Goal: Task Accomplishment & Management: Manage account settings

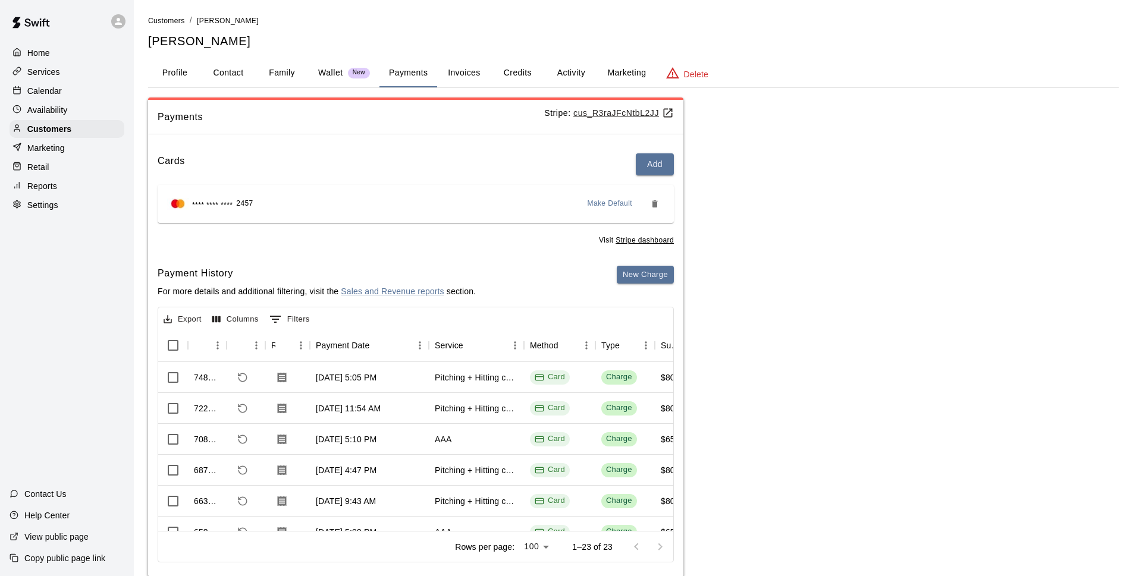
scroll to position [24, 0]
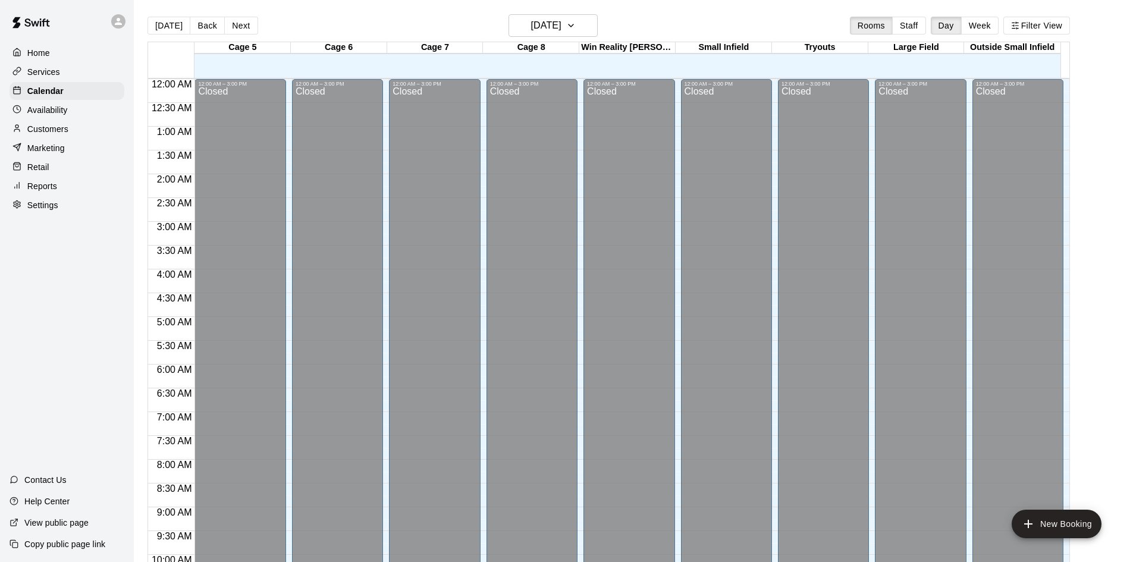
scroll to position [607, 0]
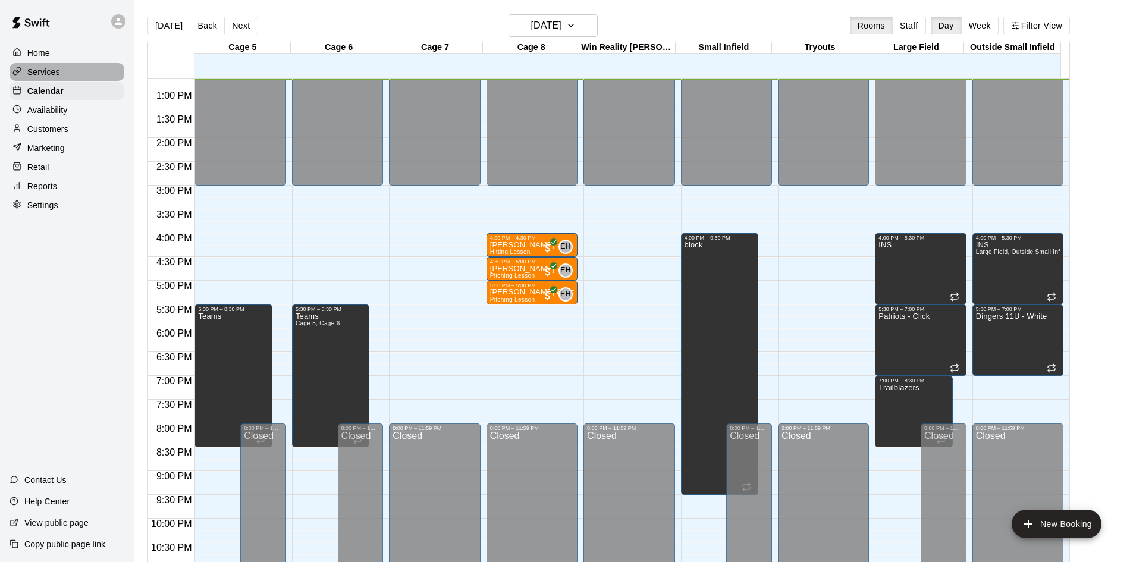
click at [51, 77] on p "Services" at bounding box center [43, 72] width 33 height 12
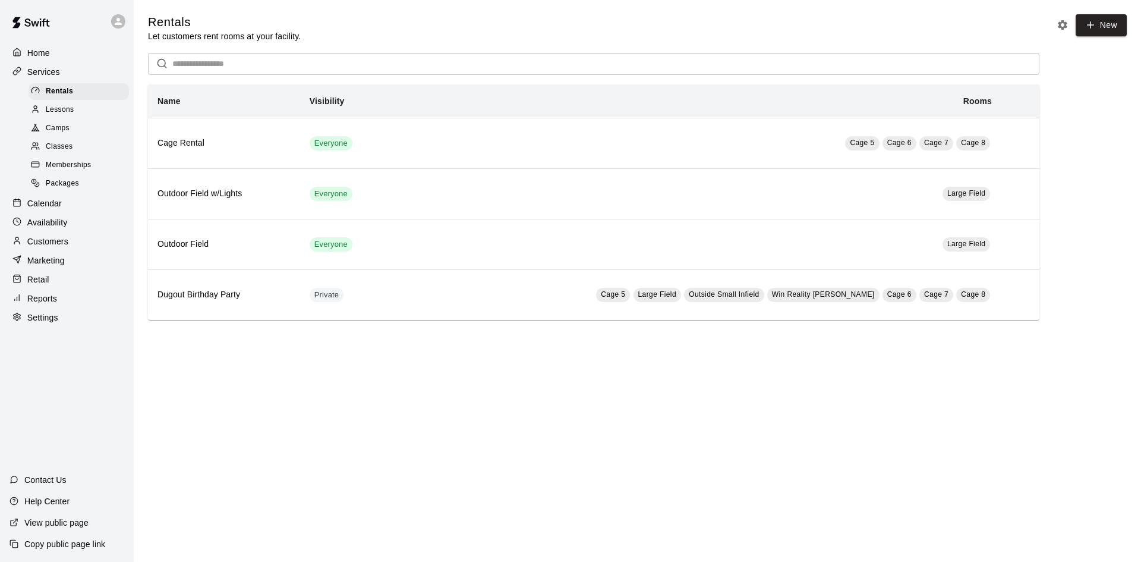
click at [88, 171] on span "Memberships" at bounding box center [68, 165] width 45 height 12
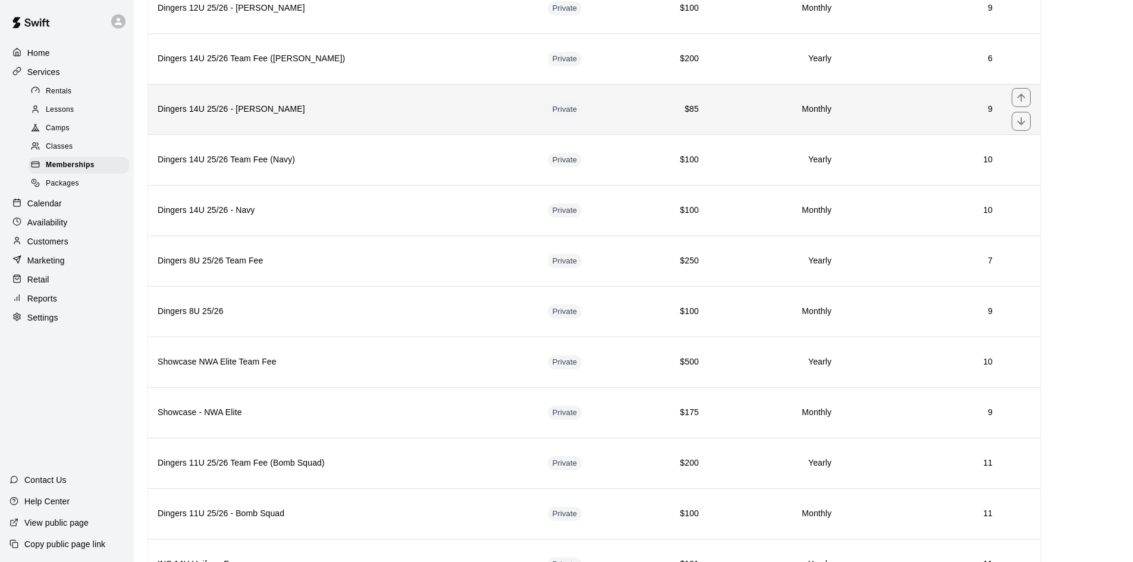
scroll to position [1996, 0]
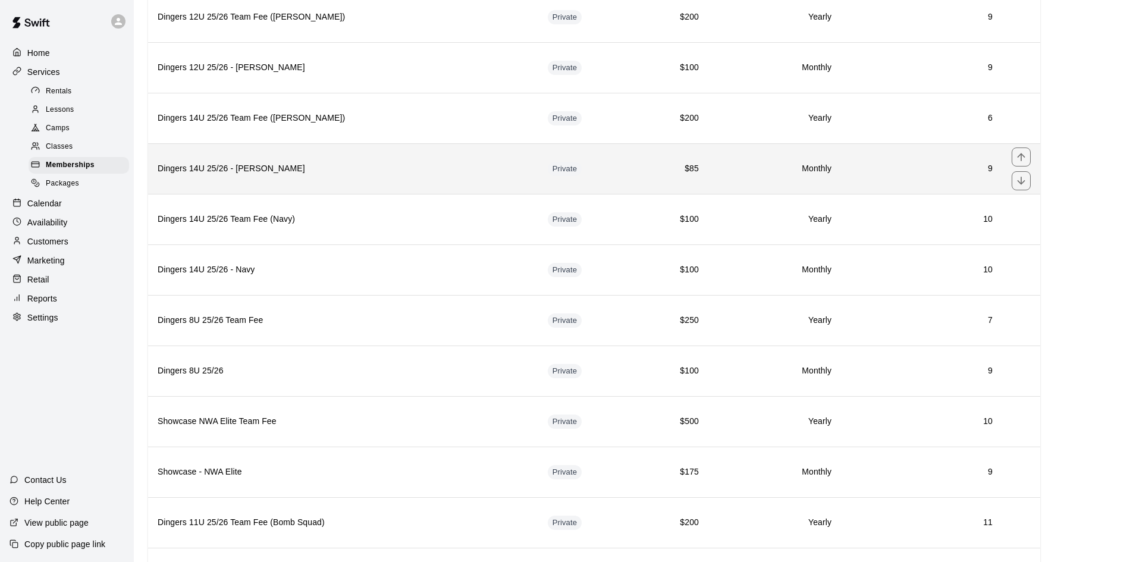
click at [228, 171] on h6 "Dingers 14U 25/26 - [PERSON_NAME]" at bounding box center [343, 168] width 371 height 13
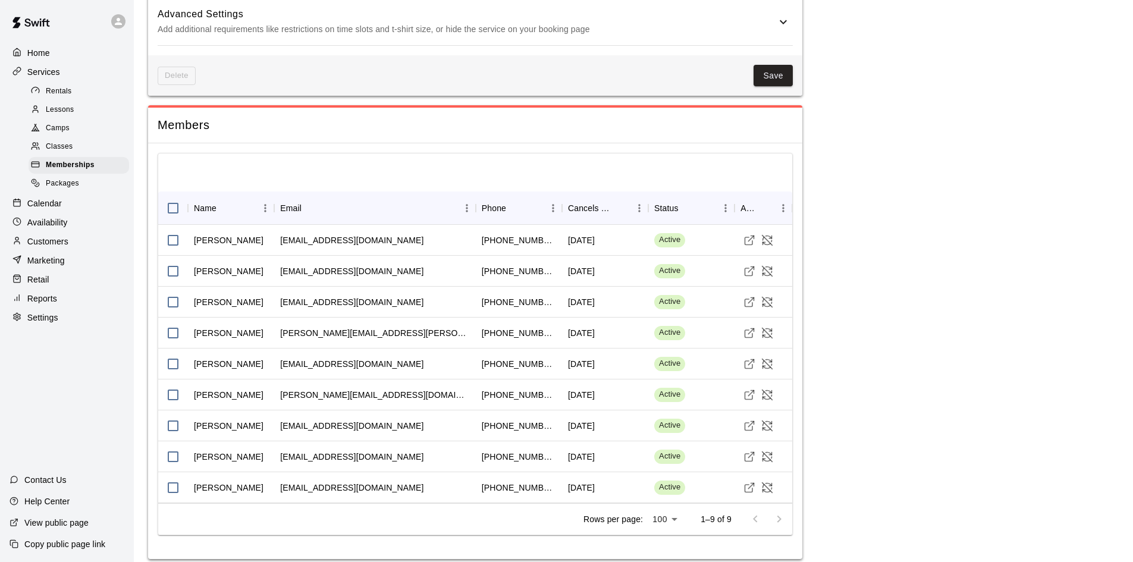
scroll to position [747, 0]
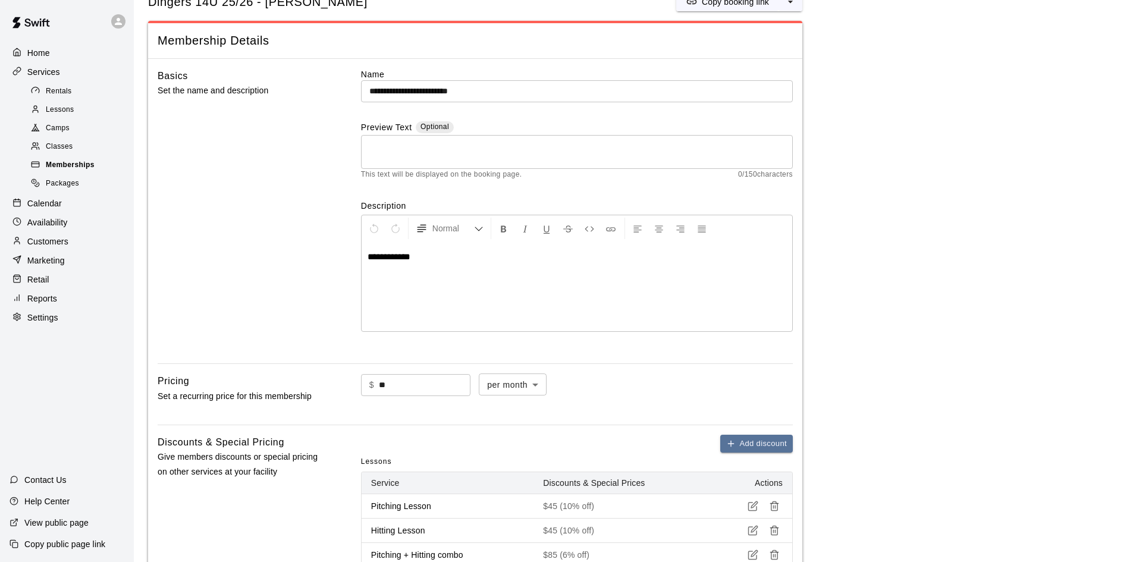
scroll to position [59, 0]
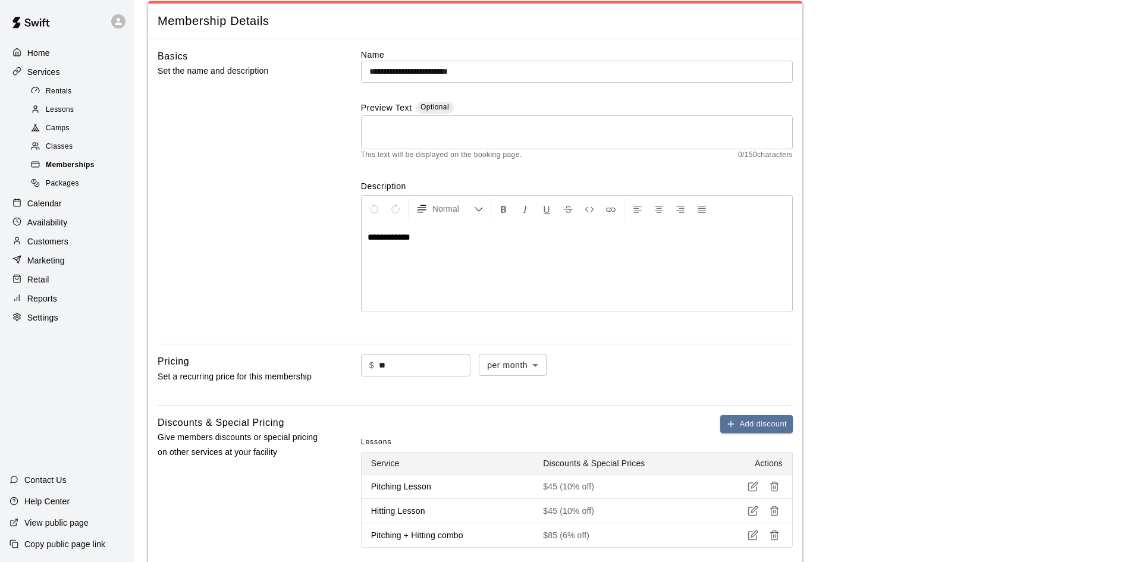
click at [81, 167] on span "Memberships" at bounding box center [70, 165] width 49 height 12
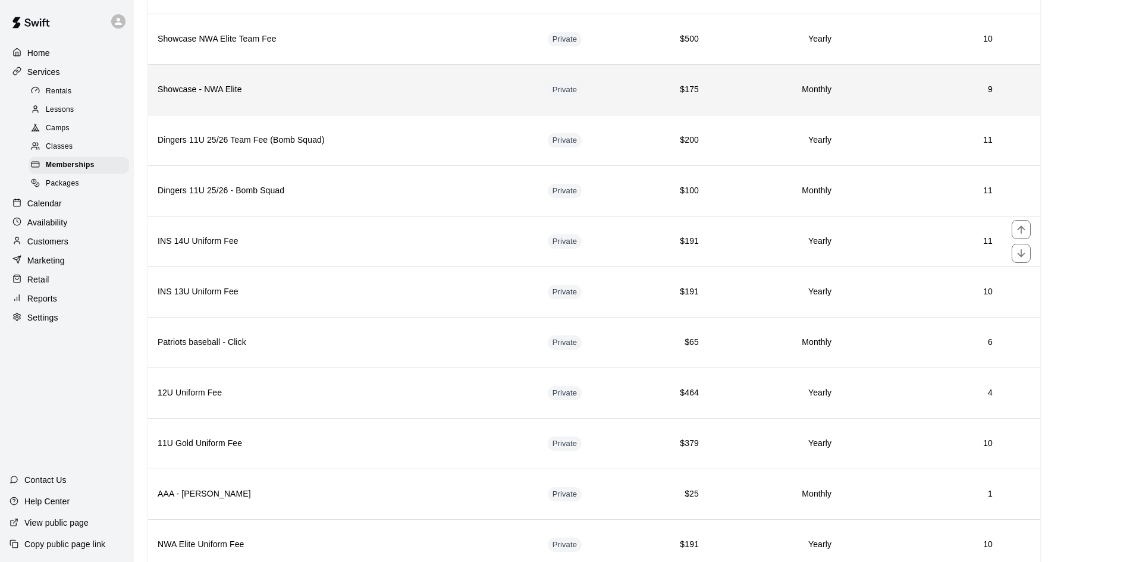
scroll to position [2471, 0]
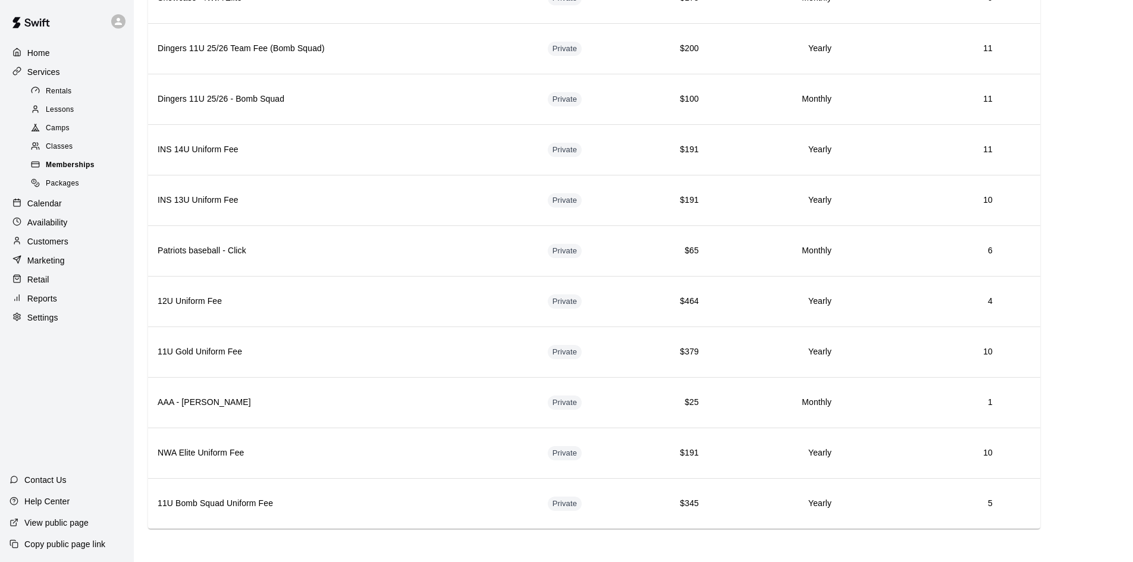
click at [78, 171] on span "Memberships" at bounding box center [70, 165] width 49 height 12
